Goal: Find specific page/section: Find specific page/section

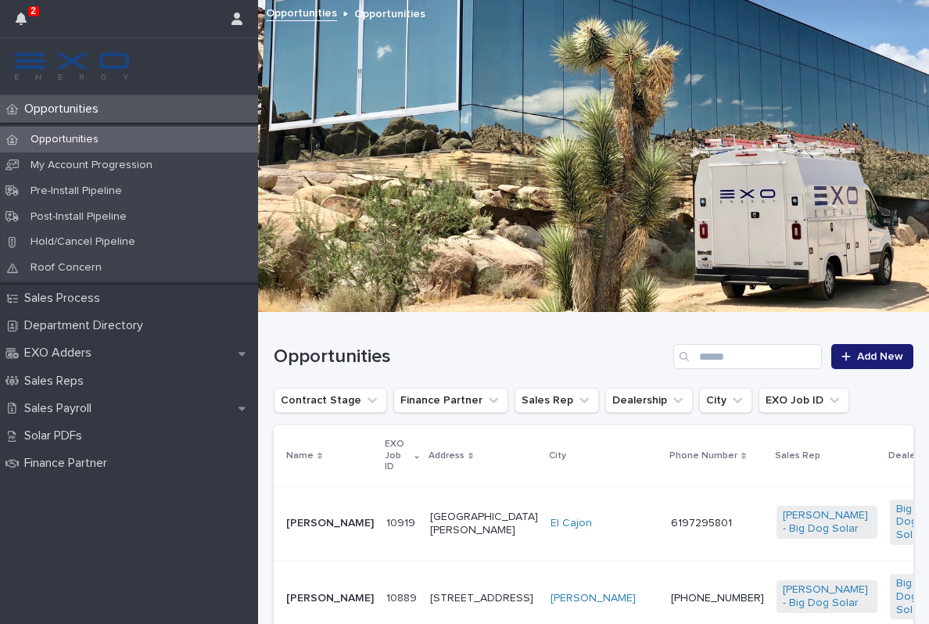
click at [22, 18] on icon "button" at bounding box center [21, 19] width 11 height 13
click at [74, 409] on p "Sales Payroll" at bounding box center [61, 408] width 86 height 15
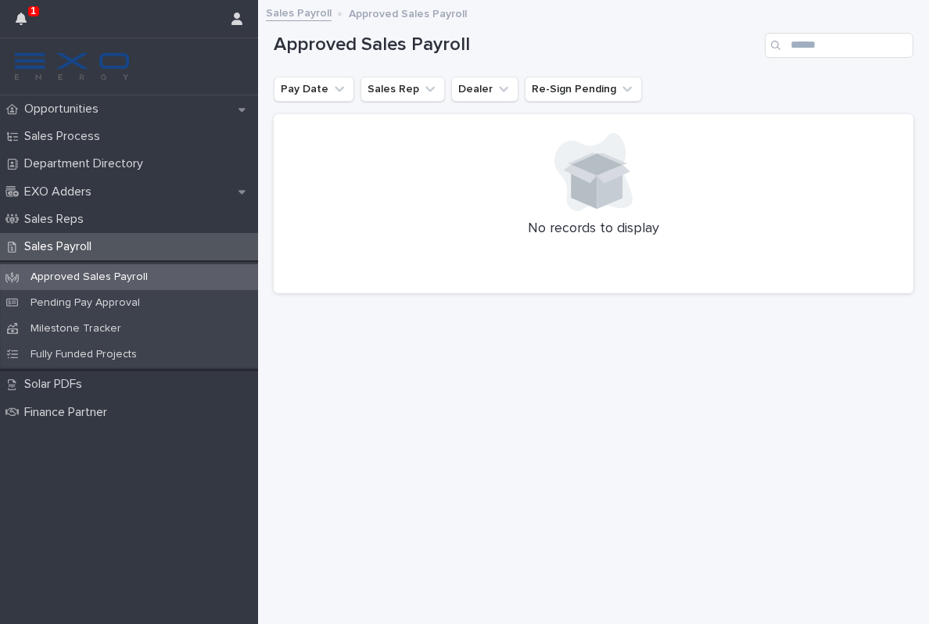
click at [109, 301] on p "Pending Pay Approval" at bounding box center [85, 302] width 135 height 13
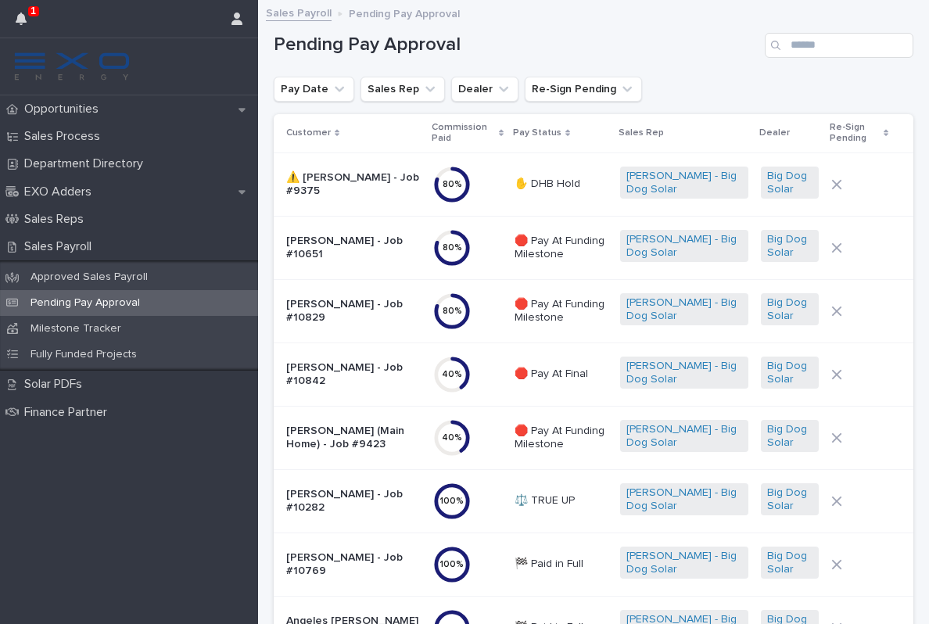
click at [63, 118] on div "Opportunities" at bounding box center [129, 108] width 258 height 27
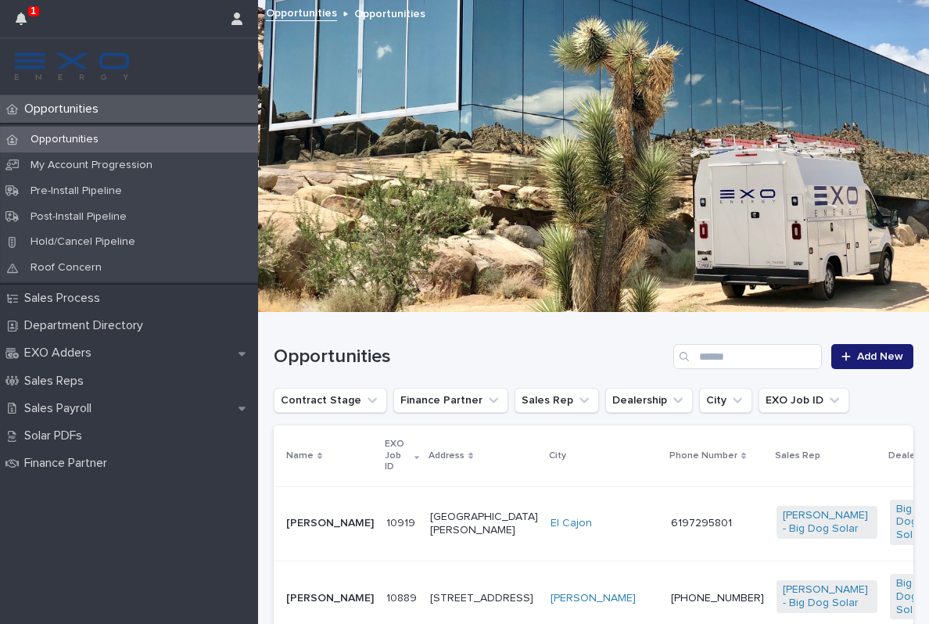
click at [25, 20] on icon "button" at bounding box center [21, 19] width 11 height 13
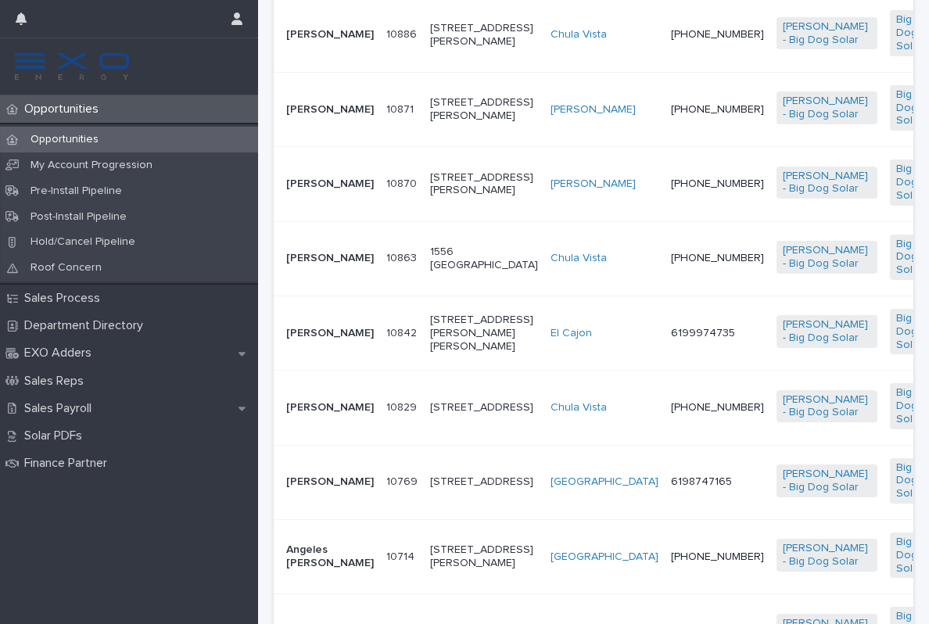
scroll to position [645, 0]
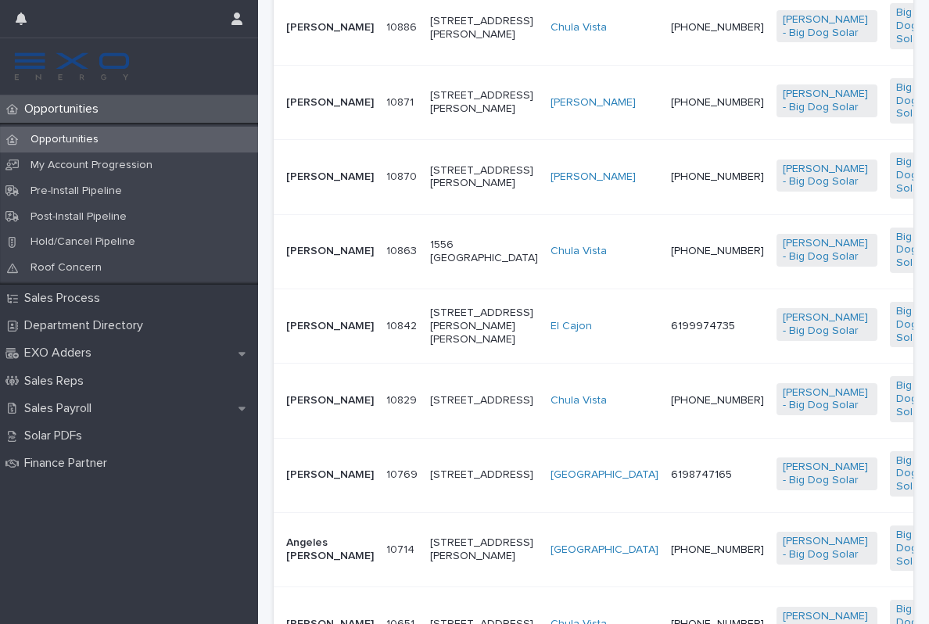
click at [665, 363] on td "6199974735" at bounding box center [718, 326] width 106 height 74
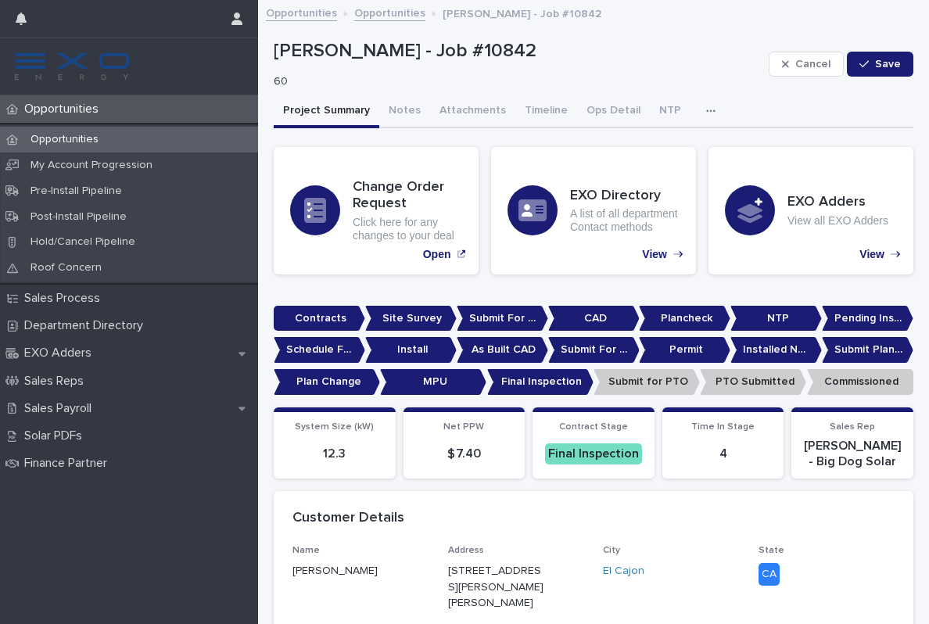
scroll to position [-6, 0]
click at [72, 108] on p "Opportunities" at bounding box center [64, 109] width 93 height 15
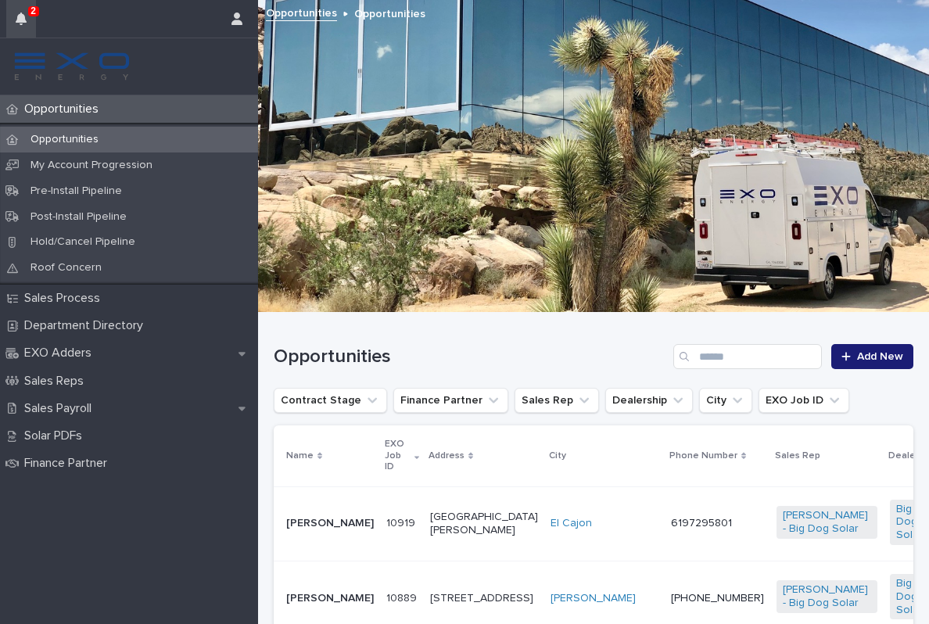
click at [23, 20] on icon "button" at bounding box center [21, 19] width 11 height 13
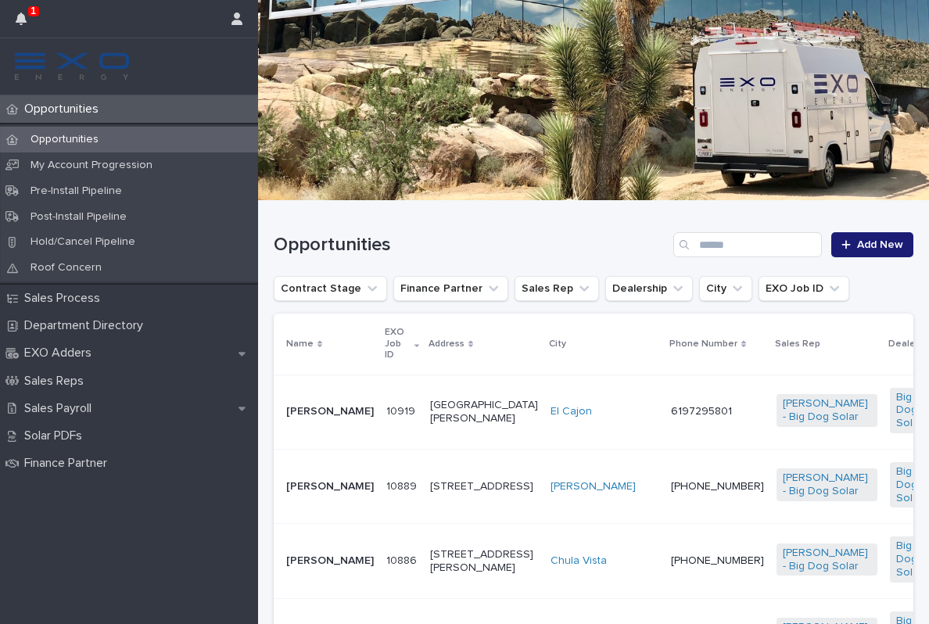
scroll to position [113, 0]
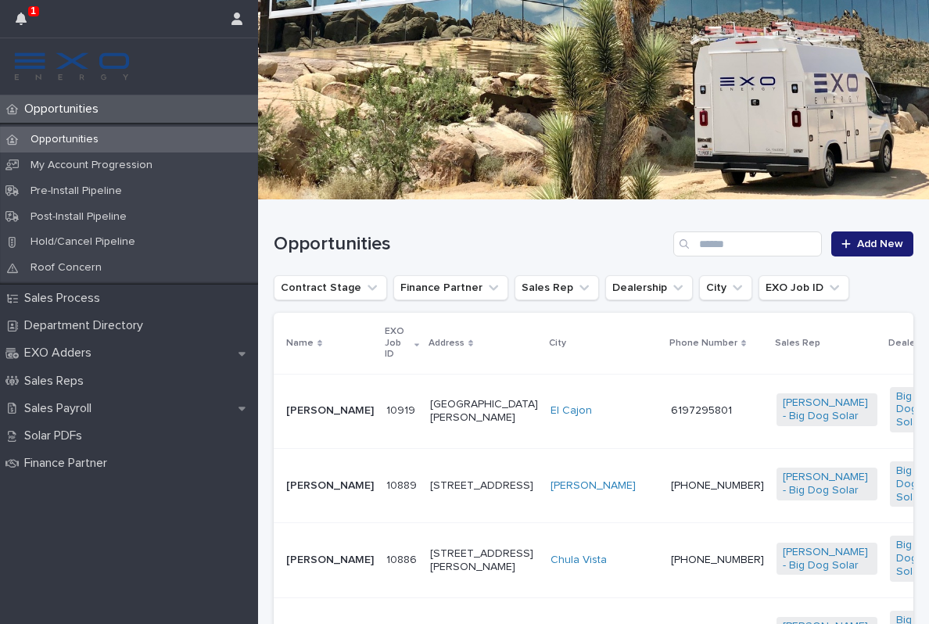
click at [665, 510] on td "[PHONE_NUMBER]" at bounding box center [718, 485] width 106 height 74
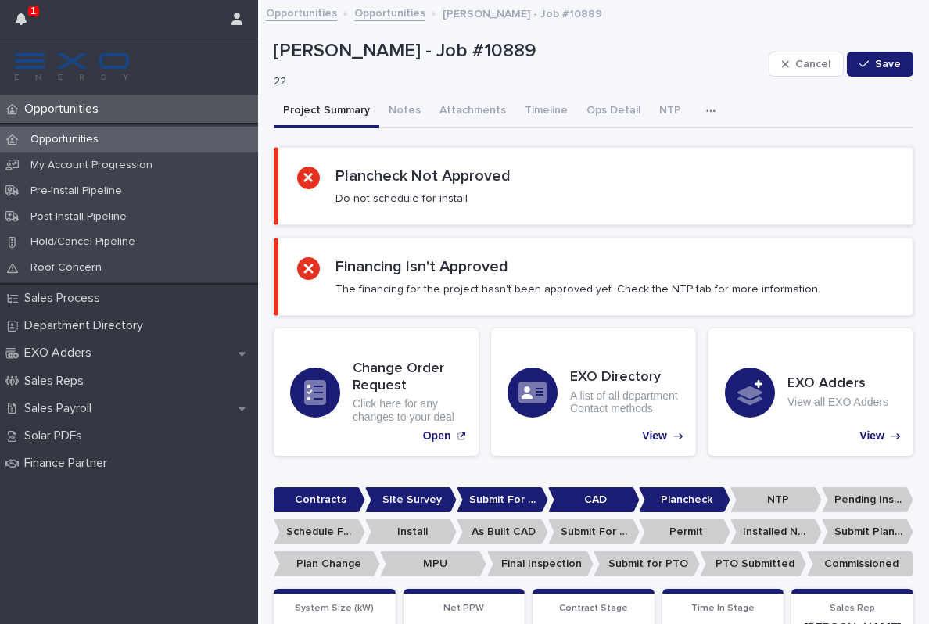
click at [706, 108] on div "button" at bounding box center [714, 111] width 16 height 11
click at [658, 135] on div "Activity" at bounding box center [656, 152] width 117 height 38
click at [668, 161] on button "Activity" at bounding box center [656, 151] width 103 height 23
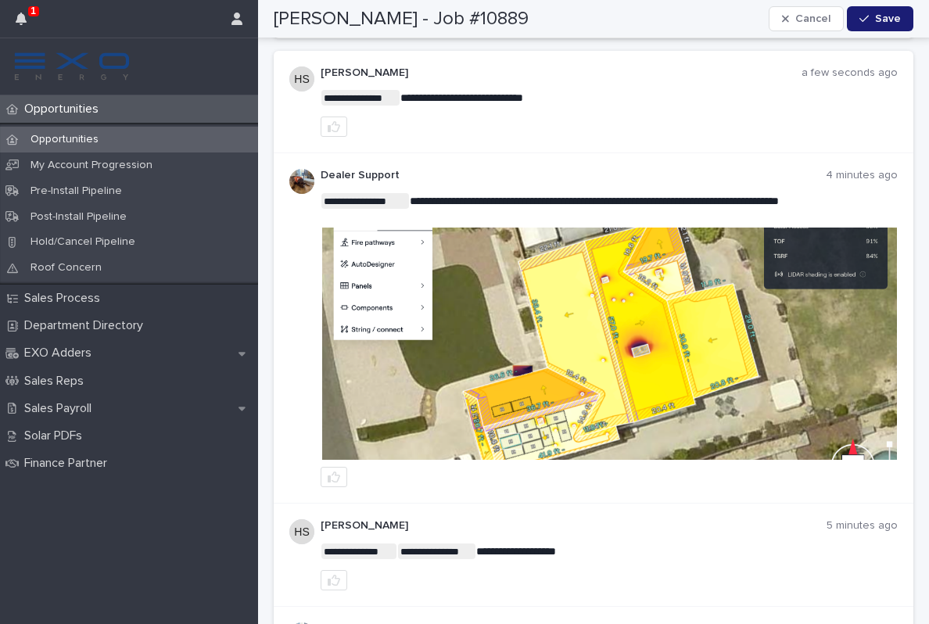
scroll to position [191, 0]
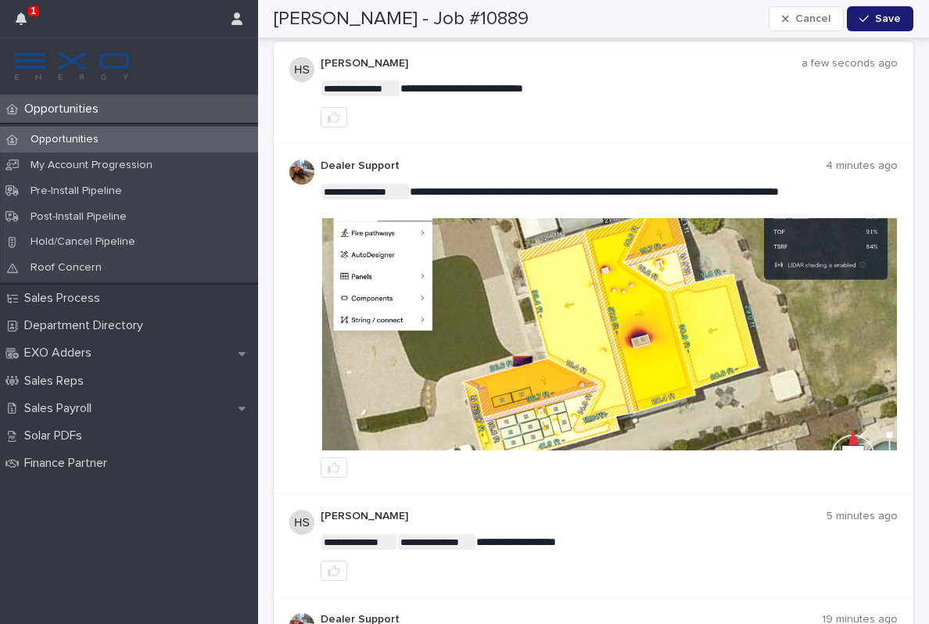
click at [735, 378] on img at bounding box center [609, 334] width 575 height 232
click at [29, 2] on button "button" at bounding box center [21, 19] width 30 height 38
click at [666, 109] on div at bounding box center [609, 117] width 577 height 20
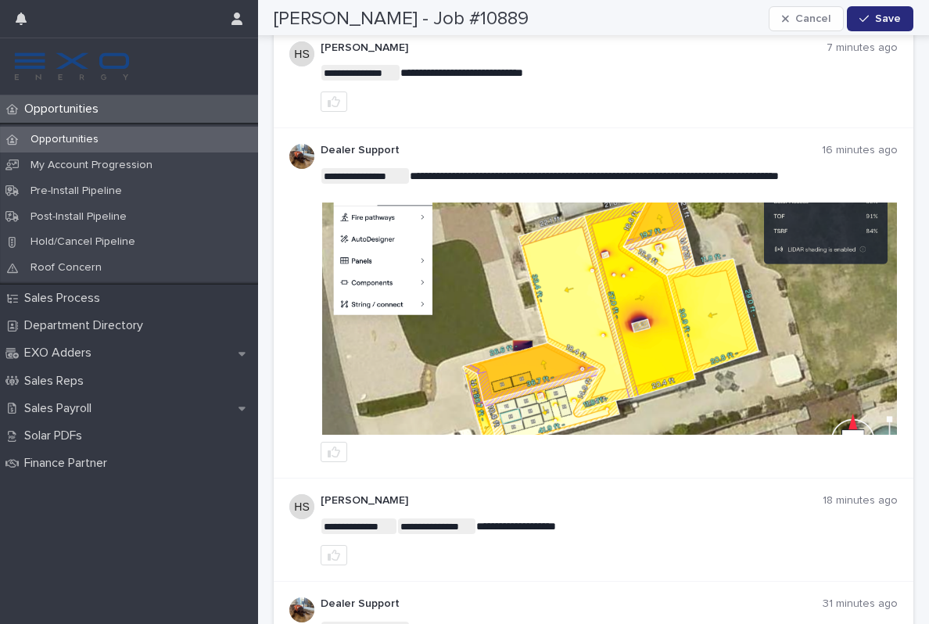
scroll to position [231, 0]
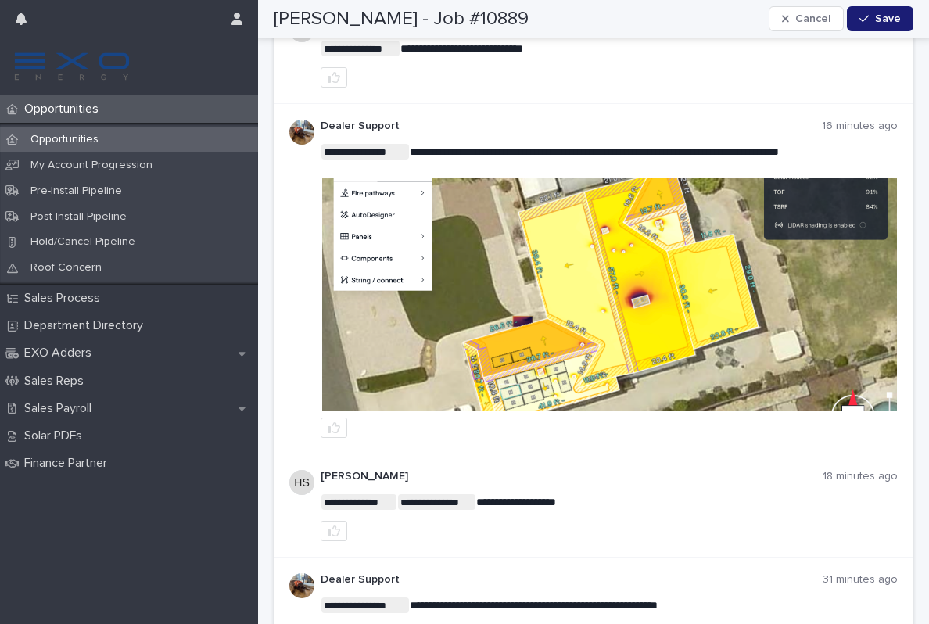
click at [82, 106] on p "Opportunities" at bounding box center [64, 109] width 93 height 15
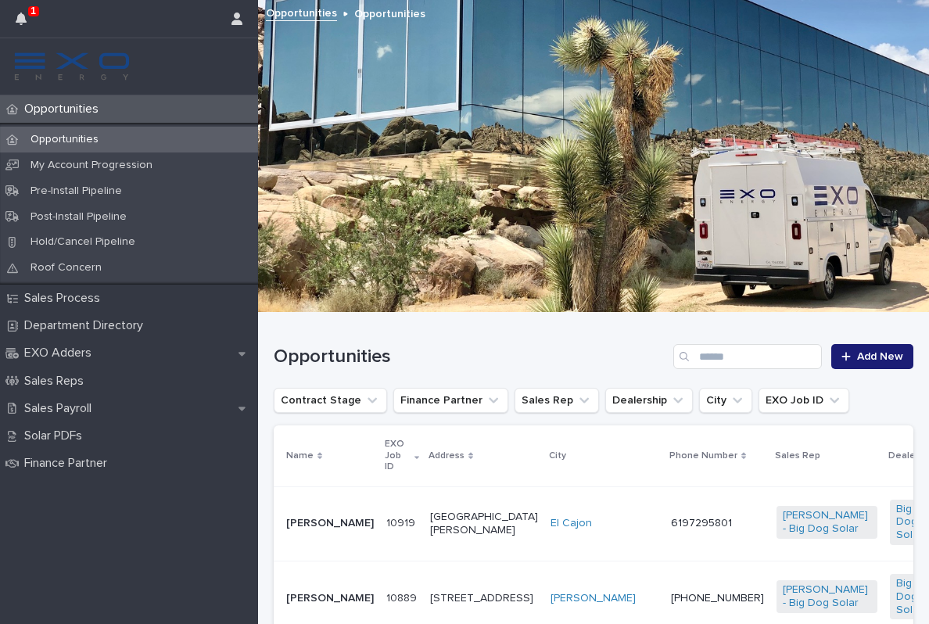
click at [26, 22] on icon "button" at bounding box center [21, 19] width 11 height 13
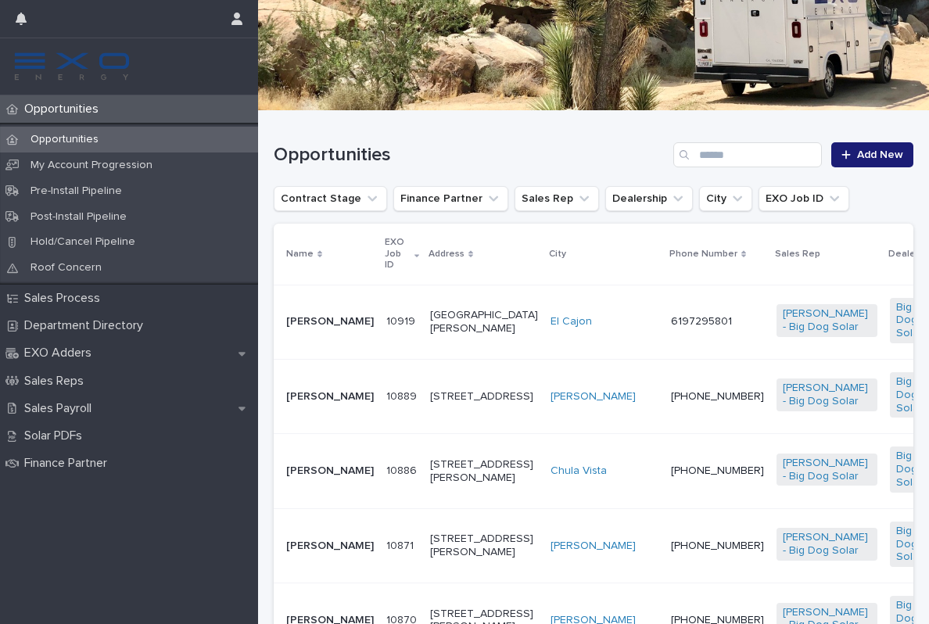
scroll to position [215, 0]
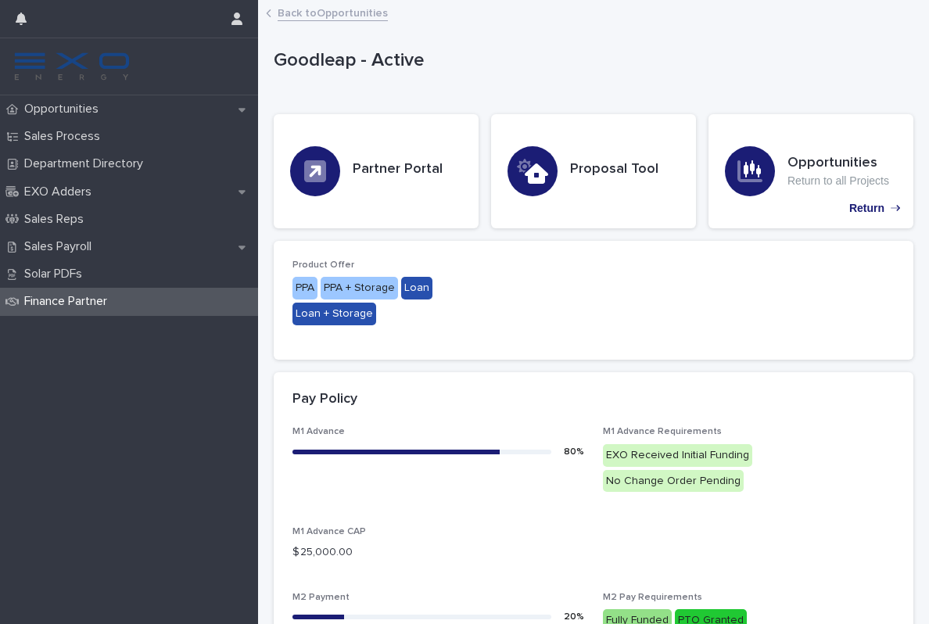
click at [72, 113] on p "Opportunities" at bounding box center [64, 109] width 93 height 15
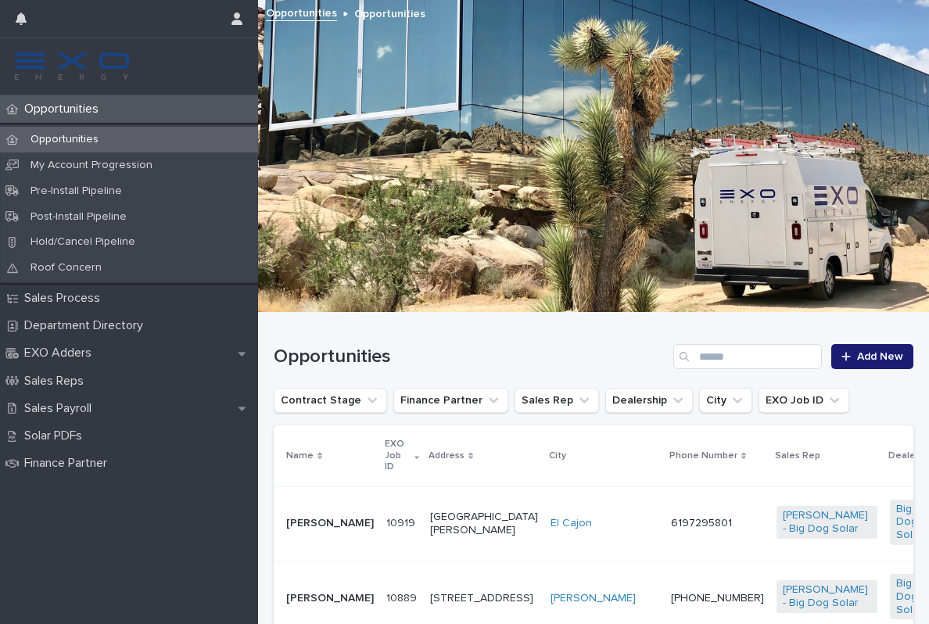
click at [89, 96] on div "Opportunities" at bounding box center [129, 108] width 258 height 27
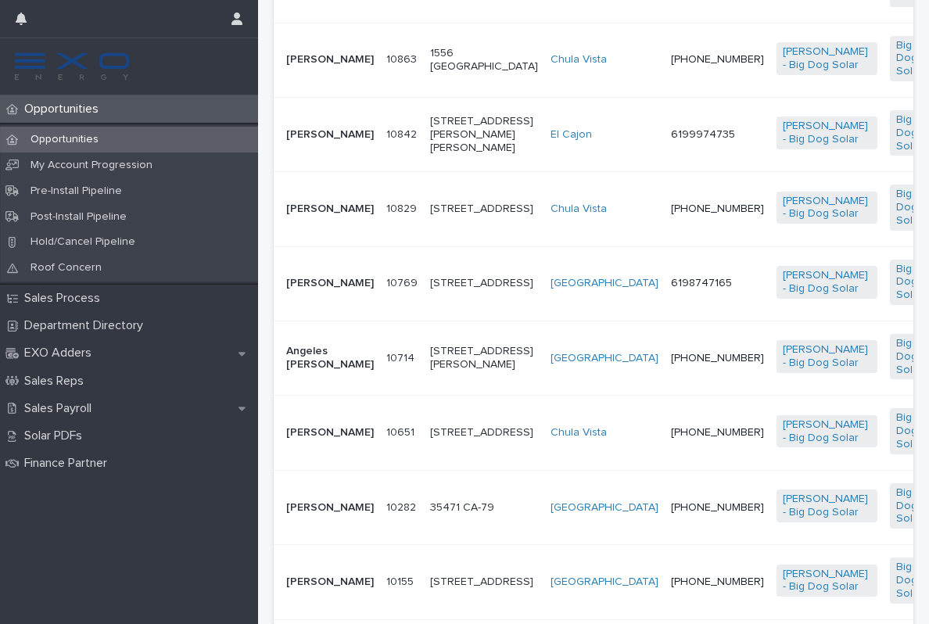
scroll to position [838, 0]
click at [380, 171] on td "10842 10842" at bounding box center [402, 133] width 44 height 74
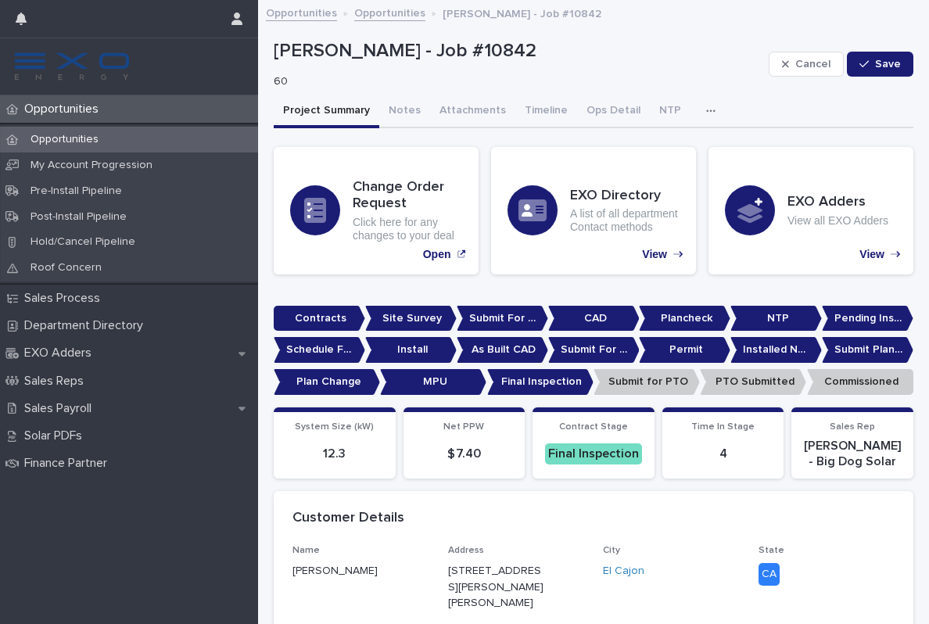
click at [70, 108] on p "Opportunities" at bounding box center [64, 109] width 93 height 15
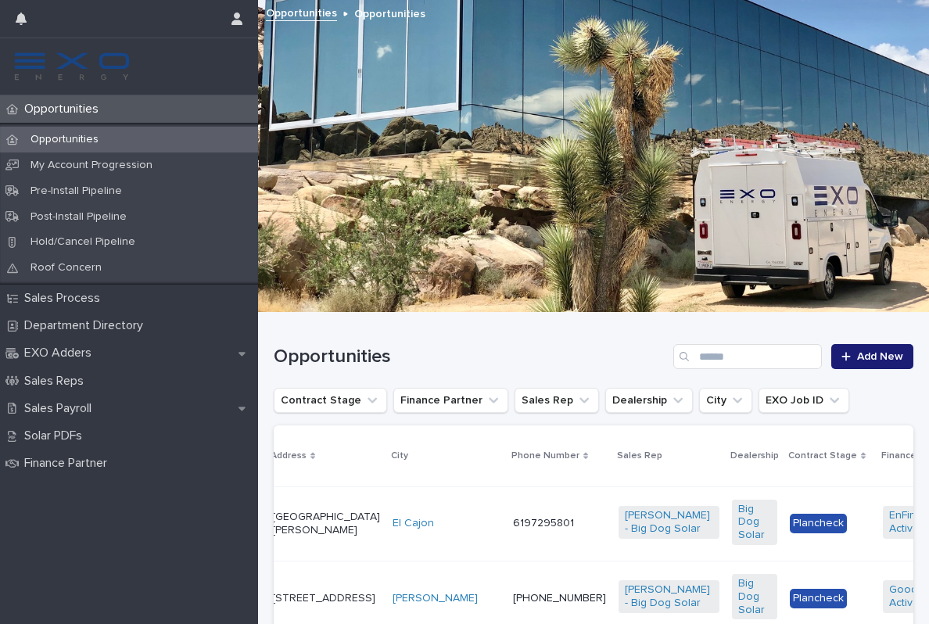
scroll to position [0, 157]
click at [66, 377] on p "Sales Reps" at bounding box center [57, 381] width 78 height 15
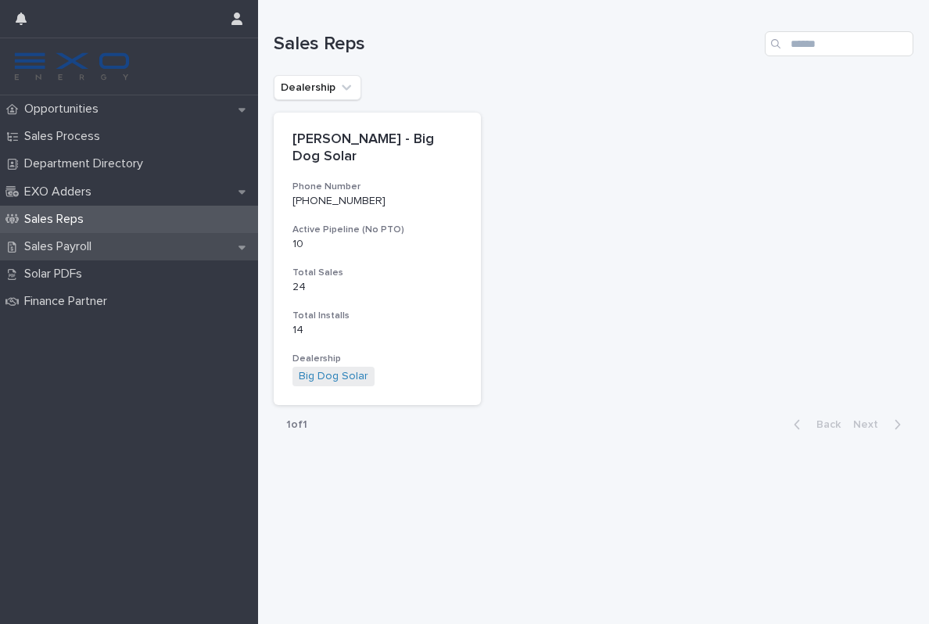
click at [69, 249] on p "Sales Payroll" at bounding box center [61, 246] width 86 height 15
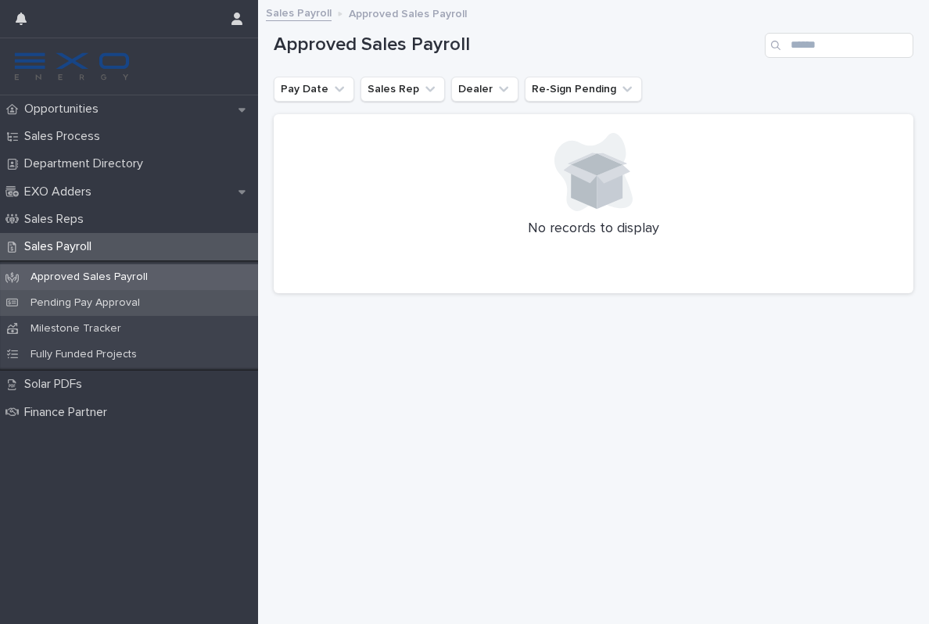
click at [84, 310] on div "Pending Pay Approval" at bounding box center [129, 303] width 258 height 26
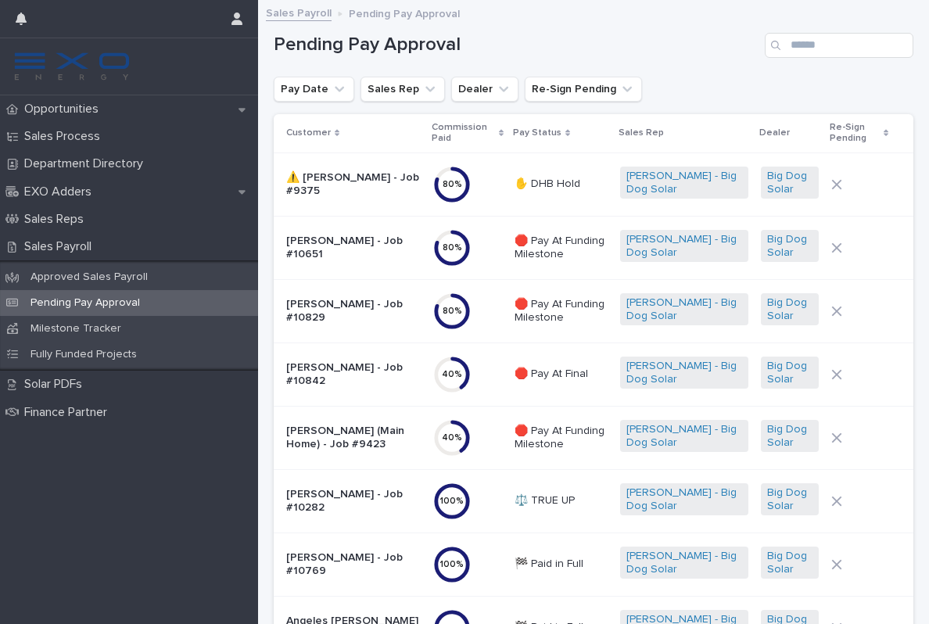
click at [386, 392] on div "[PERSON_NAME] - Job #10842" at bounding box center [353, 374] width 135 height 39
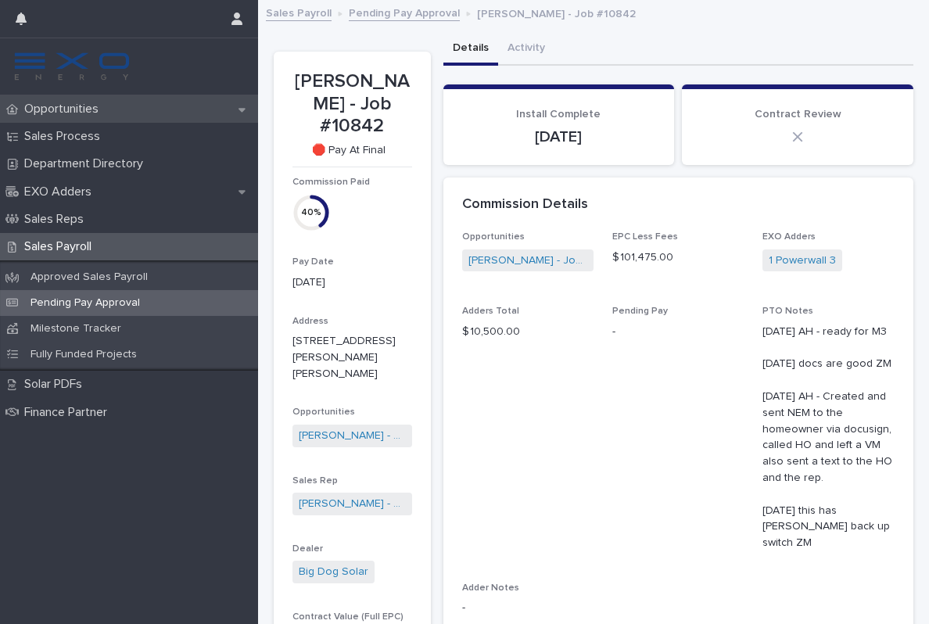
scroll to position [-2, 0]
click at [96, 107] on p "Opportunities" at bounding box center [64, 109] width 93 height 15
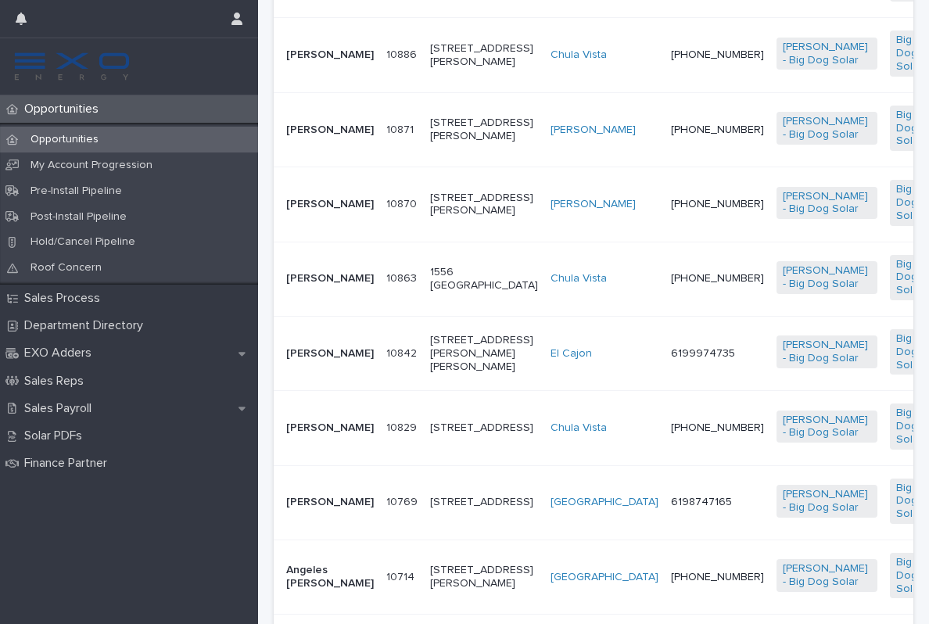
scroll to position [618, 0]
